Goal: Navigation & Orientation: Find specific page/section

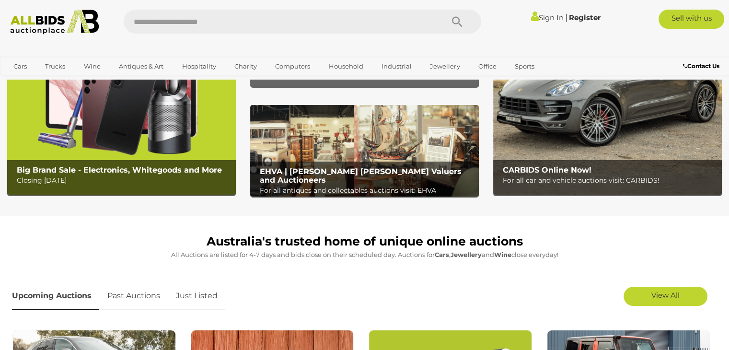
scroll to position [48, 0]
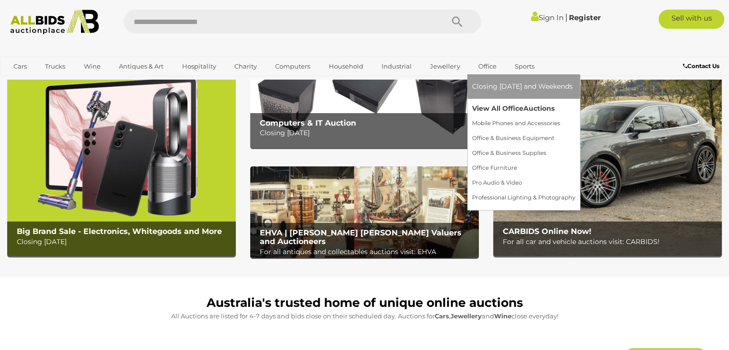
click at [491, 108] on link "View All Office Auctions" at bounding box center [523, 108] width 103 height 15
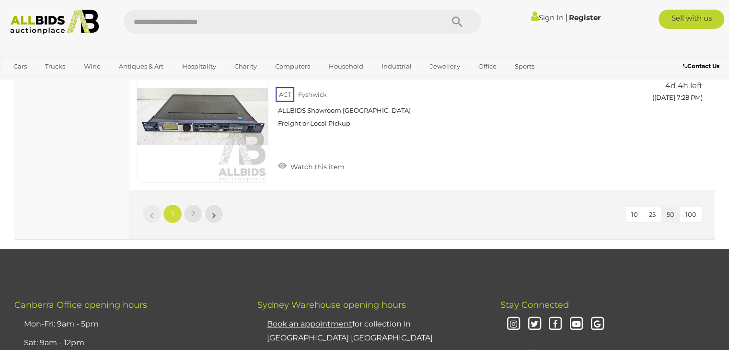
scroll to position [7474, 0]
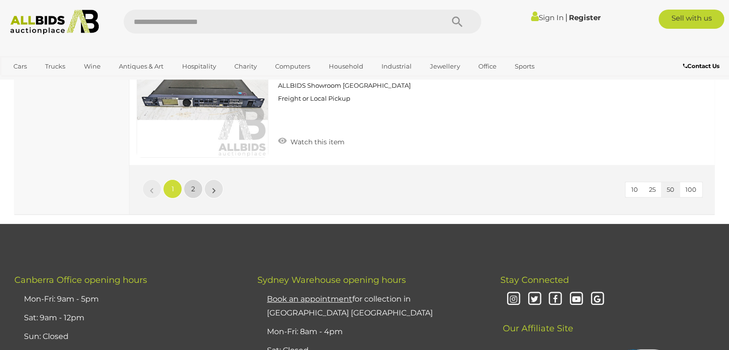
click at [193, 184] on span "2" at bounding box center [193, 188] width 4 height 9
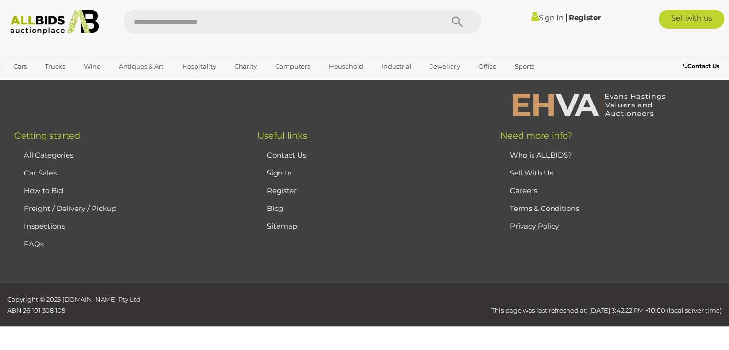
scroll to position [149, 0]
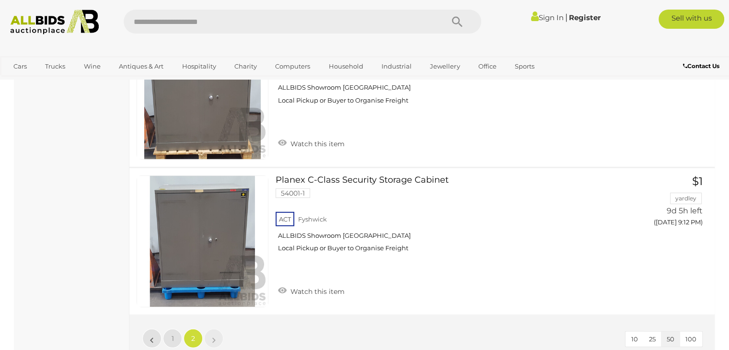
scroll to position [2832, 0]
